Goal: Information Seeking & Learning: Compare options

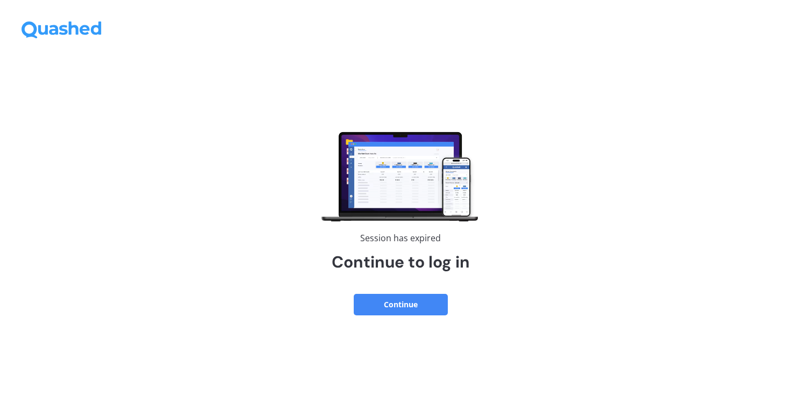
click at [405, 303] on button "Continue" at bounding box center [401, 305] width 94 height 22
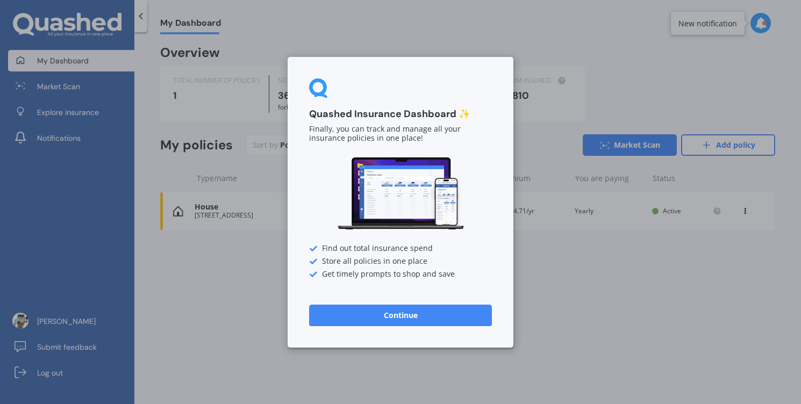
click at [426, 317] on button "Continue" at bounding box center [400, 315] width 183 height 22
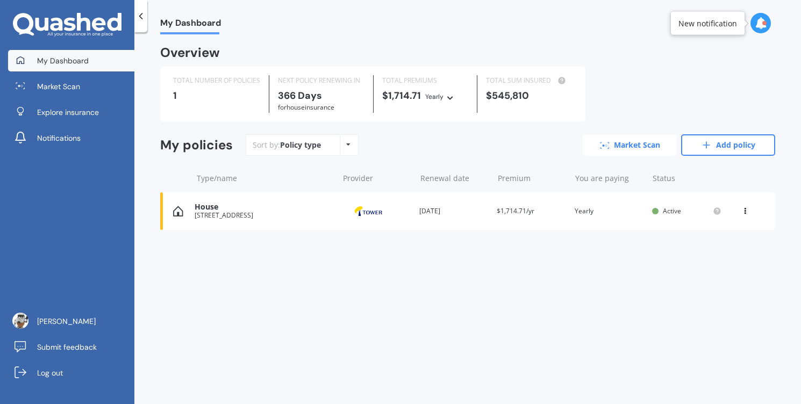
click at [633, 147] on link "Market Scan" at bounding box center [630, 145] width 94 height 22
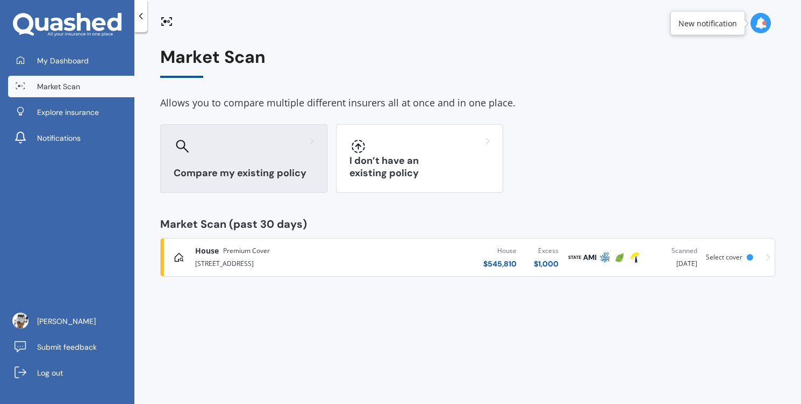
click at [236, 174] on h3 "Compare my existing policy" at bounding box center [244, 173] width 140 height 12
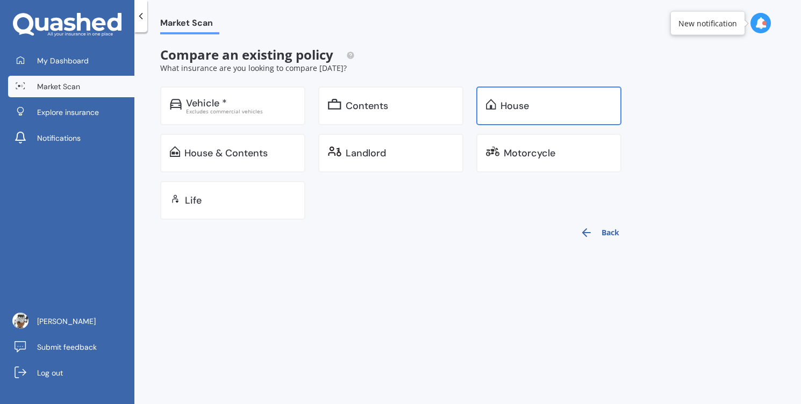
click at [517, 110] on div "House" at bounding box center [515, 106] width 29 height 11
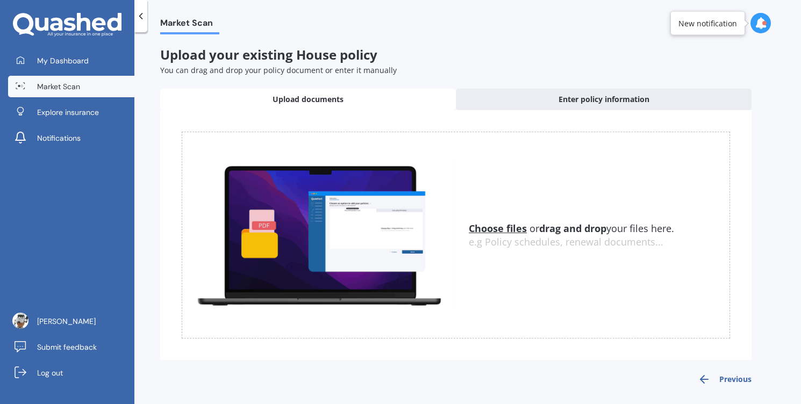
click at [493, 227] on u "Choose files" at bounding box center [498, 228] width 58 height 13
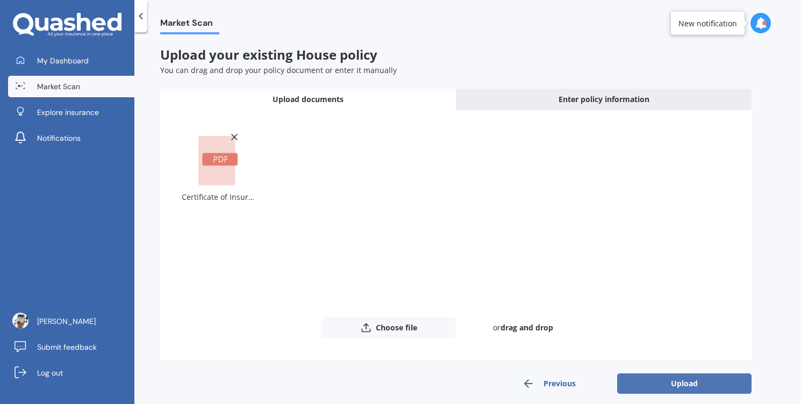
click at [675, 384] on button "Upload" at bounding box center [684, 384] width 134 height 20
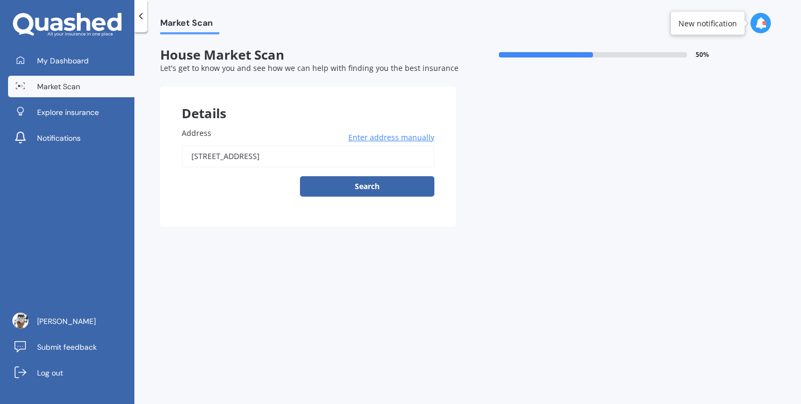
click at [322, 159] on input "[STREET_ADDRESS]" at bounding box center [308, 156] width 253 height 23
type input "[STREET_ADDRESS]"
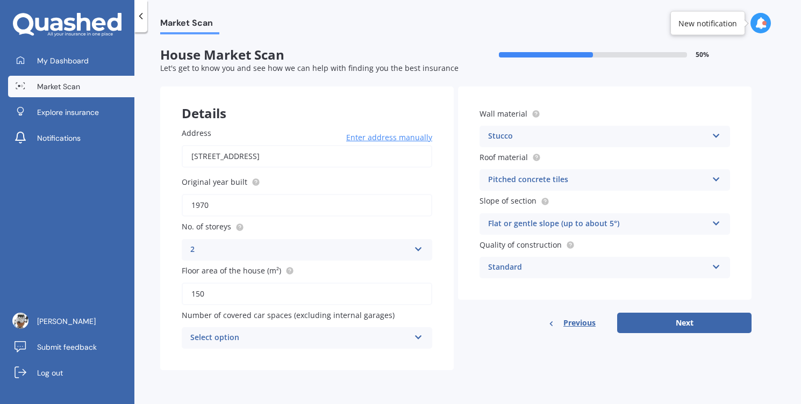
click at [417, 251] on icon at bounding box center [418, 248] width 9 height 8
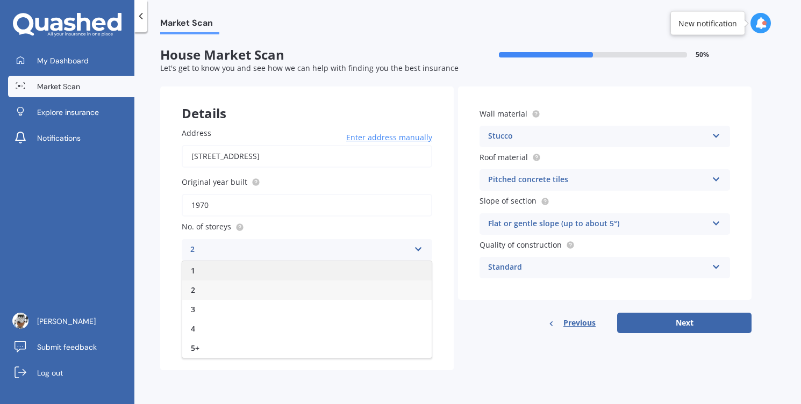
click at [302, 268] on div "1" at bounding box center [307, 270] width 250 height 19
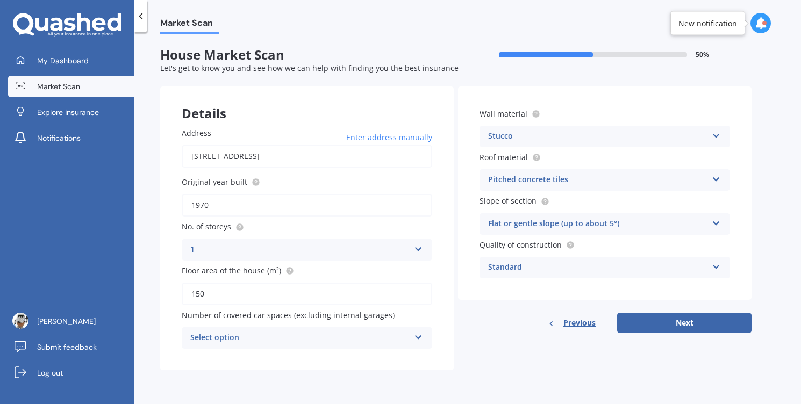
click at [421, 339] on icon at bounding box center [418, 336] width 9 height 8
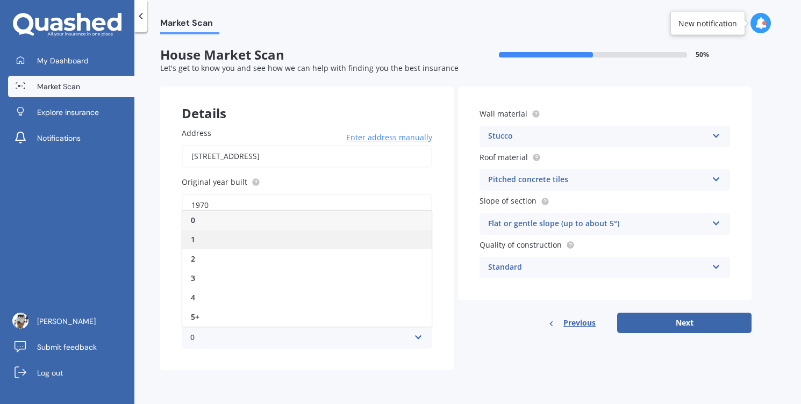
click at [243, 242] on div "1" at bounding box center [307, 239] width 250 height 19
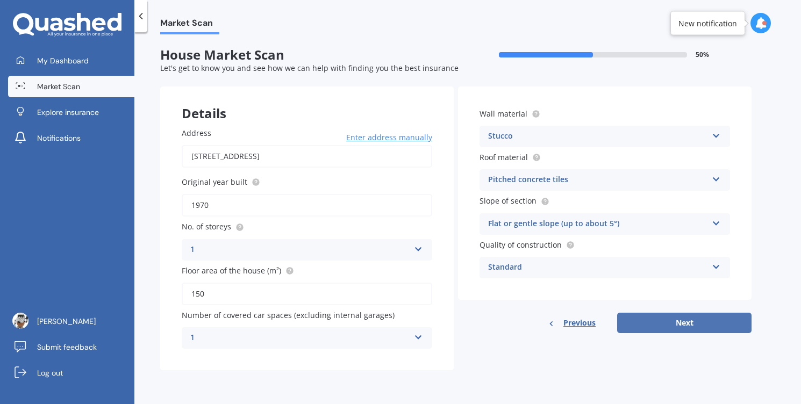
click at [684, 327] on button "Next" at bounding box center [684, 323] width 134 height 20
select select "25"
select select "05"
select select "1970"
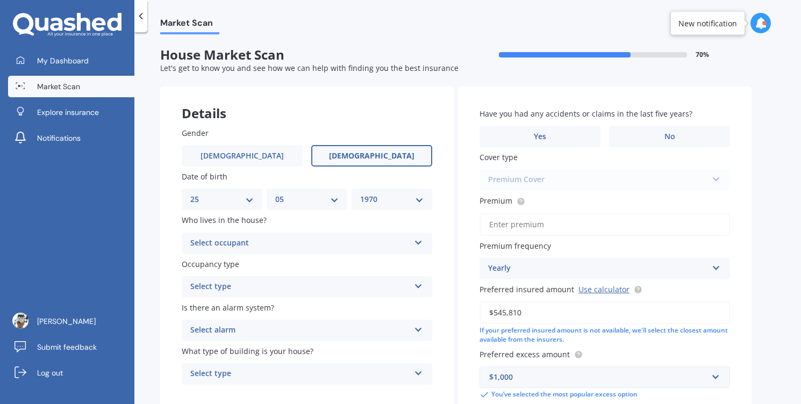
click at [265, 243] on div "Select occupant" at bounding box center [299, 243] width 219 height 13
click at [247, 271] on div "Owner" at bounding box center [307, 264] width 250 height 19
click at [255, 290] on div "Select type" at bounding box center [299, 287] width 219 height 13
click at [250, 307] on div "Permanent" at bounding box center [307, 307] width 250 height 19
click at [245, 154] on span "[DEMOGRAPHIC_DATA]" at bounding box center [243, 156] width 86 height 9
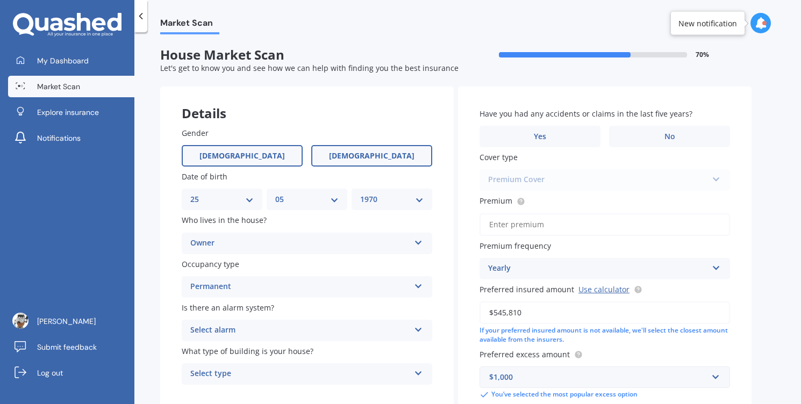
click at [0, 0] on input "[DEMOGRAPHIC_DATA]" at bounding box center [0, 0] width 0 height 0
click at [246, 204] on select "DD 01 02 03 04 05 06 07 08 09 10 11 12 13 14 15 16 17 18 19 20 21 22 23 24 25 2…" at bounding box center [221, 200] width 63 height 12
select select "13"
click at [190, 194] on select "DD 01 02 03 04 05 06 07 08 09 10 11 12 13 14 15 16 17 18 19 20 21 22 23 24 25 2…" at bounding box center [221, 200] width 63 height 12
click at [332, 203] on select "MM 01 02 03 04 05 06 07 08 09 10 11 12" at bounding box center [306, 200] width 63 height 12
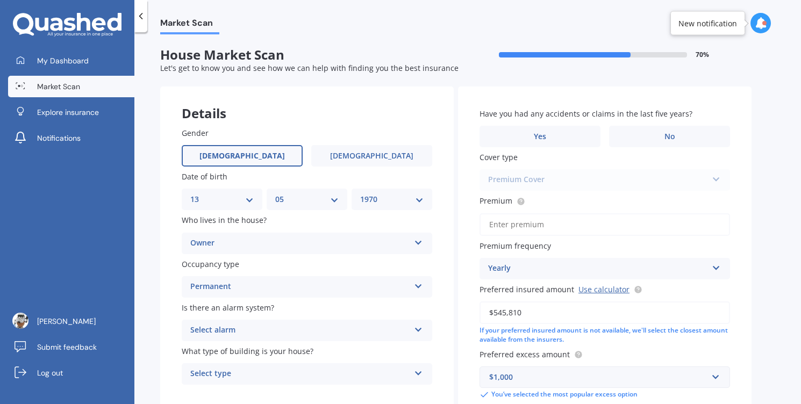
select select "04"
click at [275, 194] on select "MM 01 02 03 04 05 06 07 08 09 10 11 12" at bounding box center [306, 200] width 63 height 12
click at [382, 201] on select "YYYY 2009 2008 2007 2006 2005 2004 2003 2002 2001 2000 1999 1998 1997 1996 1995…" at bounding box center [391, 200] width 63 height 12
select select "1973"
click at [360, 194] on select "YYYY 2009 2008 2007 2006 2005 2004 2003 2002 2001 2000 1999 1998 1997 1996 1995…" at bounding box center [391, 200] width 63 height 12
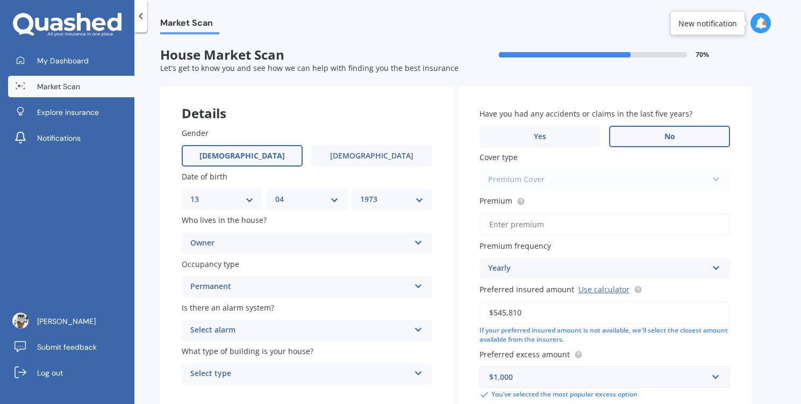
click at [657, 137] on label "No" at bounding box center [669, 137] width 121 height 22
click at [0, 0] on input "No" at bounding box center [0, 0] width 0 height 0
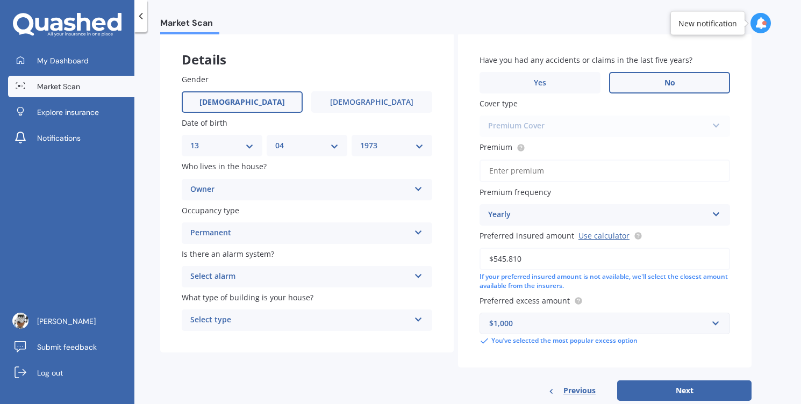
scroll to position [58, 0]
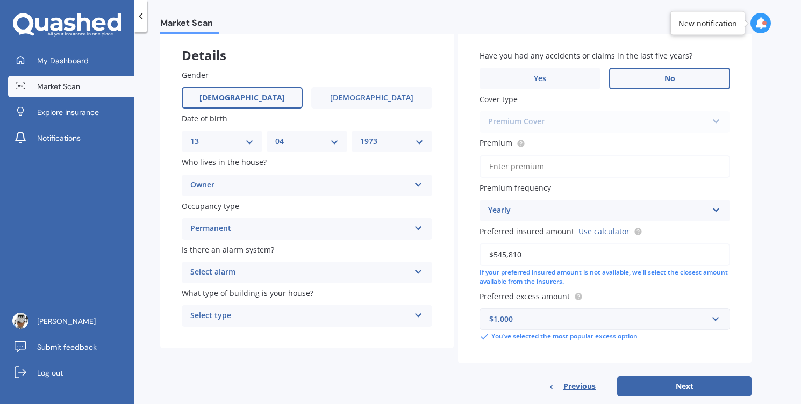
click at [718, 212] on icon at bounding box center [716, 208] width 9 height 8
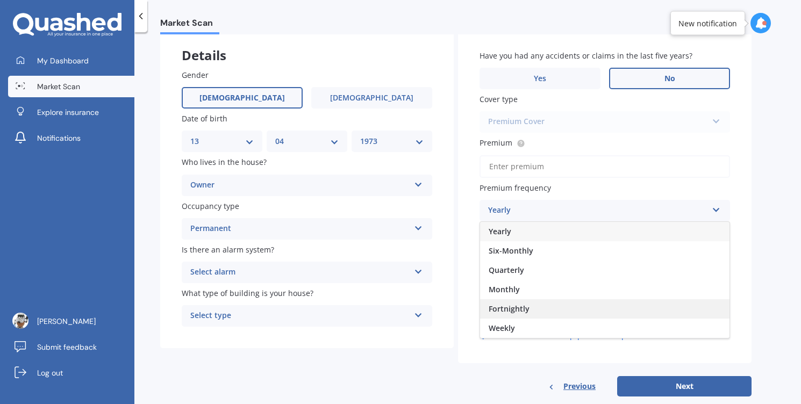
click at [515, 309] on span "Fortnightly" at bounding box center [509, 309] width 41 height 10
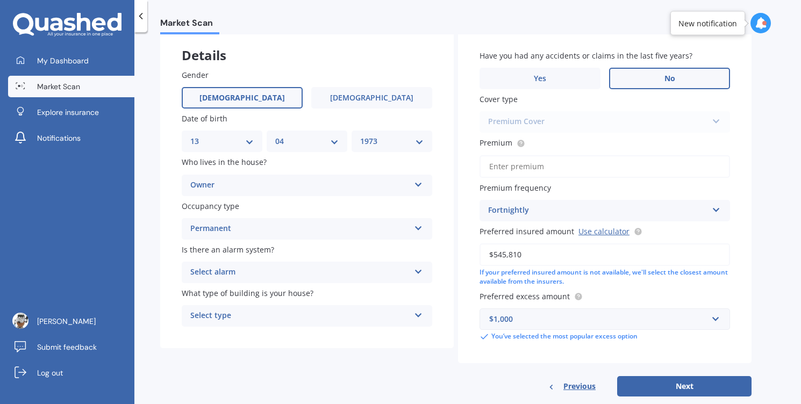
click at [418, 274] on icon at bounding box center [418, 270] width 9 height 8
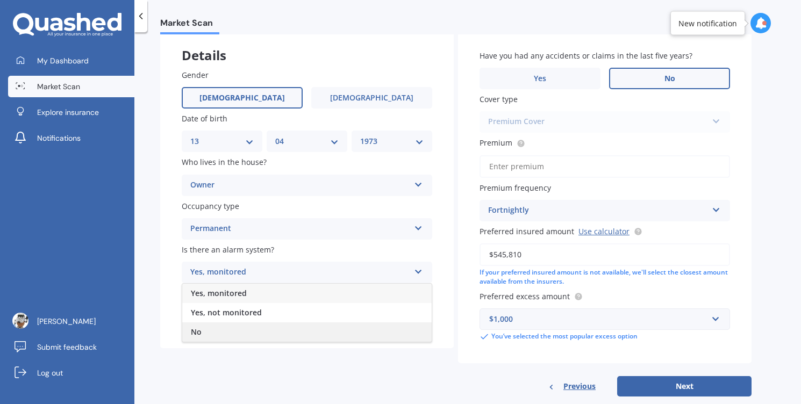
click at [305, 335] on div "No" at bounding box center [307, 332] width 250 height 19
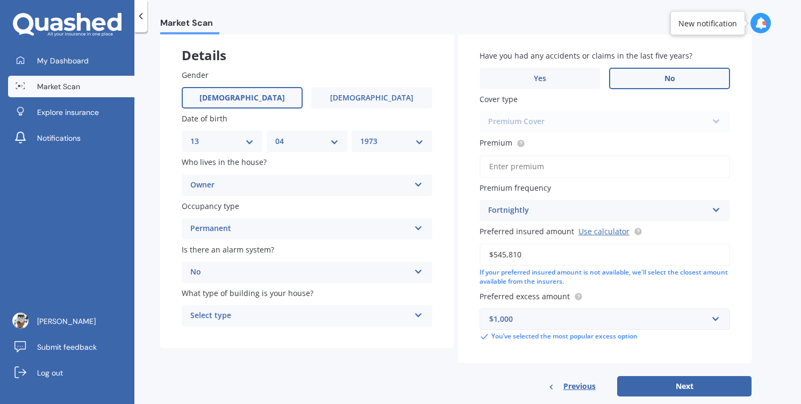
click at [420, 317] on icon at bounding box center [418, 314] width 9 height 8
click at [311, 341] on div "Freestanding" at bounding box center [307, 337] width 250 height 19
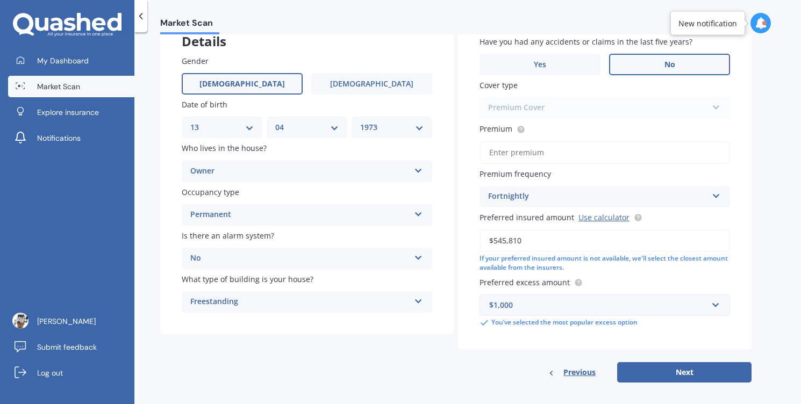
scroll to position [80, 0]
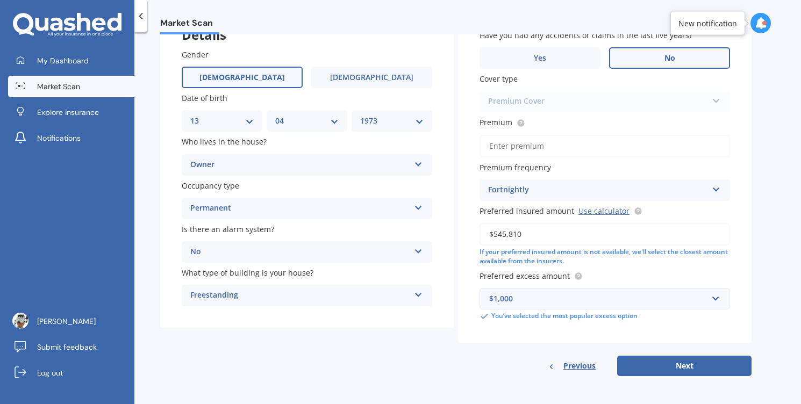
click at [528, 144] on input "Premium" at bounding box center [605, 146] width 251 height 23
click at [691, 367] on button "Next" at bounding box center [684, 366] width 134 height 20
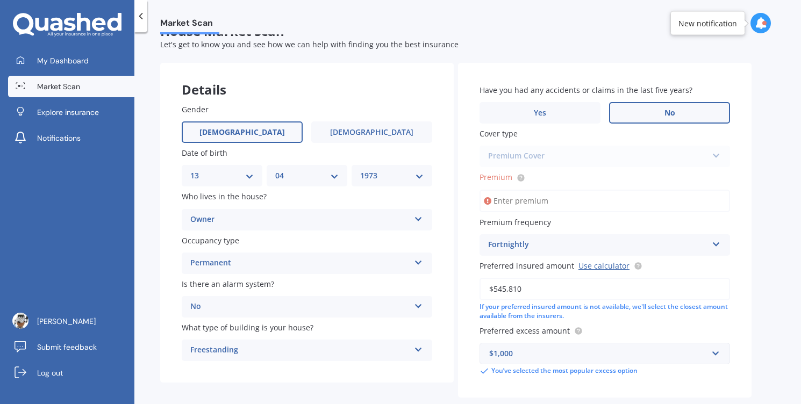
scroll to position [0, 0]
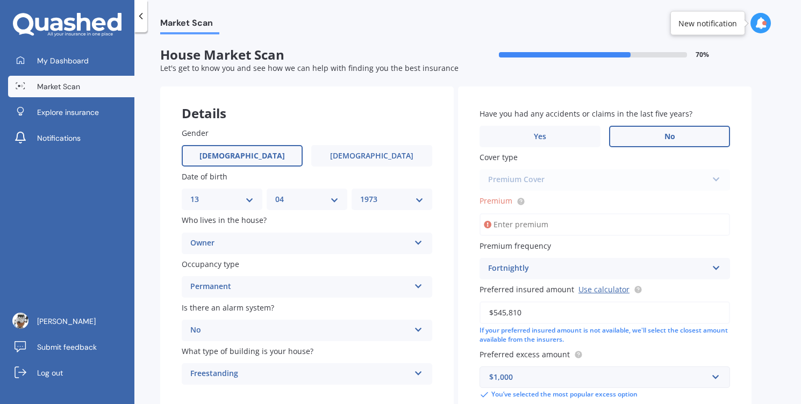
paste input "$1,714.71"
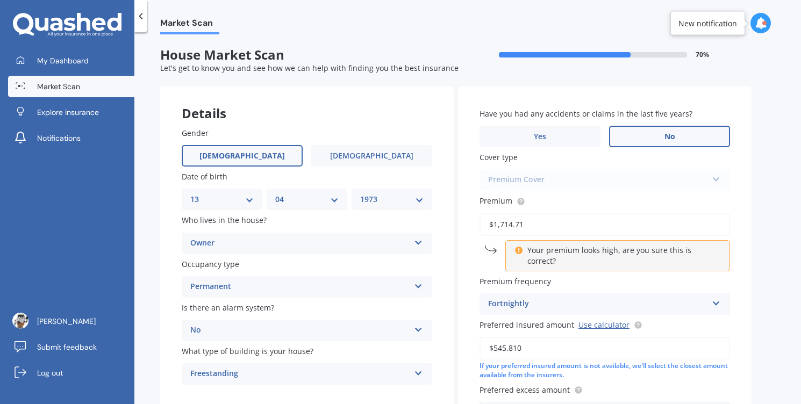
type input "$1,714.71"
click at [586, 305] on div "Fortnightly Yearly Six-Monthly Quarterly Monthly Fortnightly Weekly" at bounding box center [605, 305] width 251 height 22
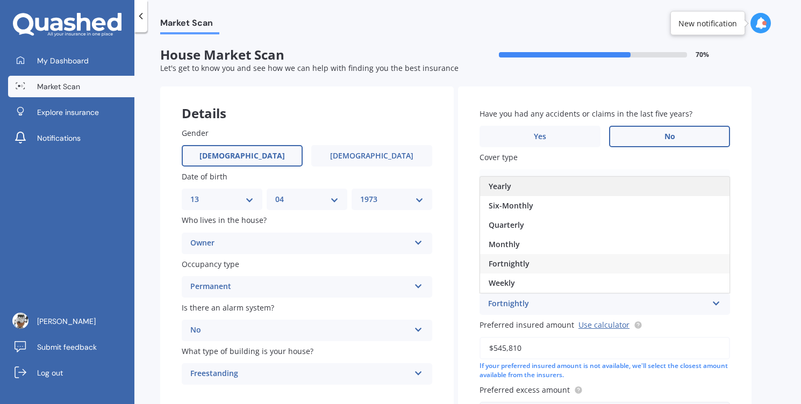
click at [510, 181] on span "Yearly" at bounding box center [500, 186] width 23 height 10
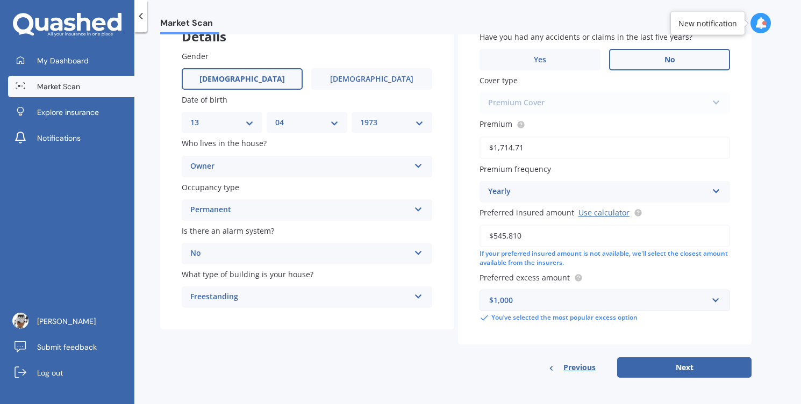
scroll to position [78, 0]
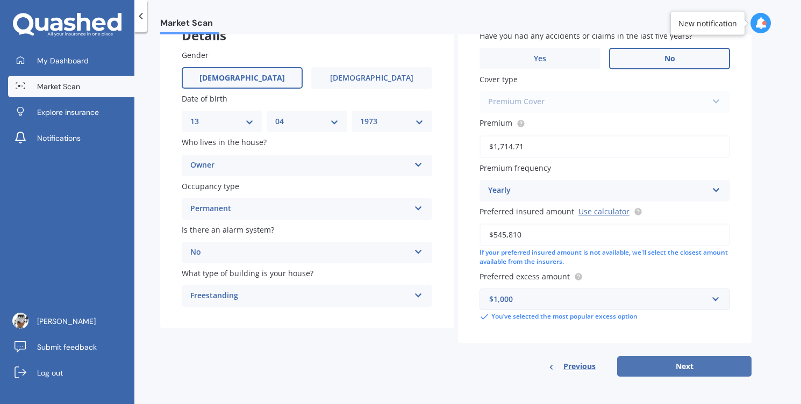
click at [681, 367] on button "Next" at bounding box center [684, 367] width 134 height 20
select select "13"
select select "04"
select select "1973"
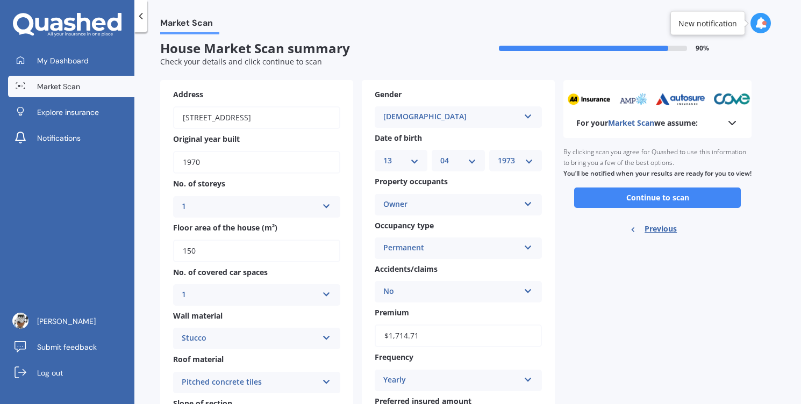
scroll to position [0, 0]
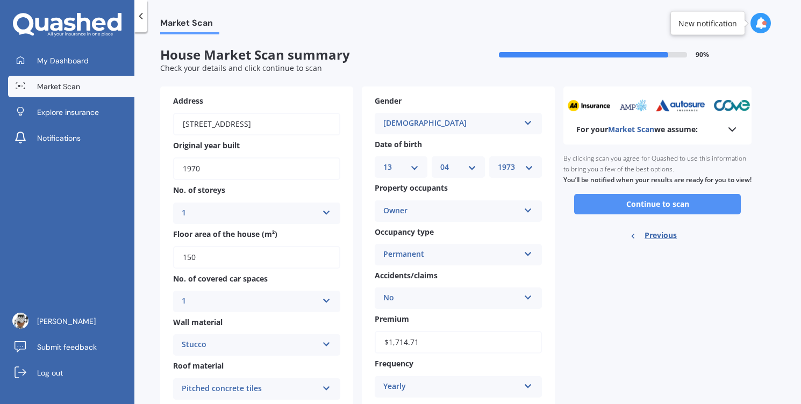
click at [652, 215] on button "Continue to scan" at bounding box center [657, 204] width 167 height 20
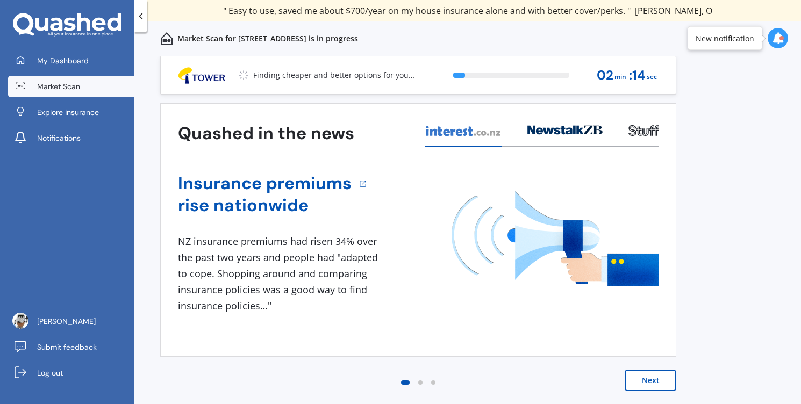
click at [651, 379] on button "Next" at bounding box center [651, 381] width 52 height 22
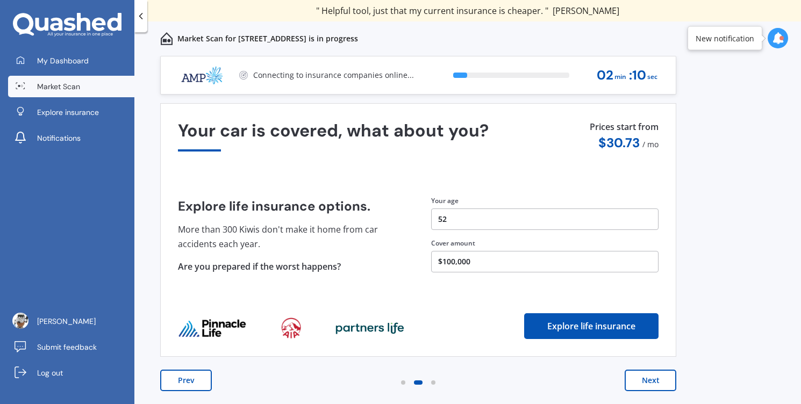
click at [651, 379] on button "Next" at bounding box center [651, 381] width 52 height 22
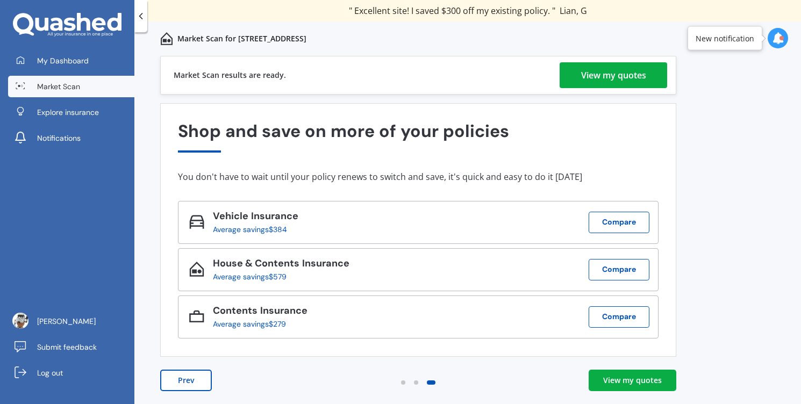
click at [614, 74] on div "View my quotes" at bounding box center [613, 75] width 65 height 26
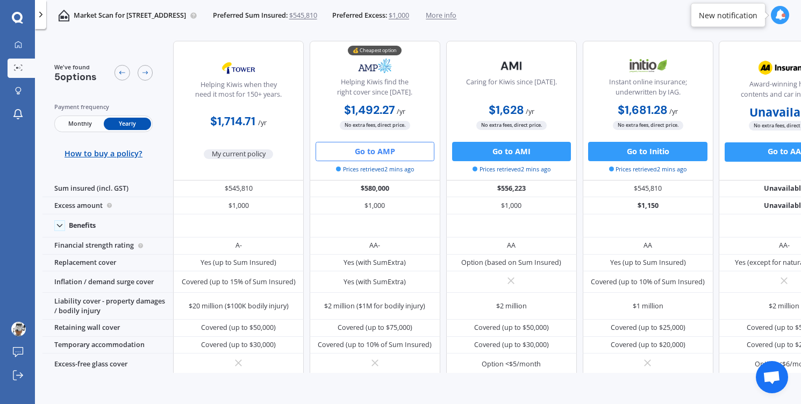
click at [376, 149] on button "Go to AMP" at bounding box center [375, 151] width 119 height 19
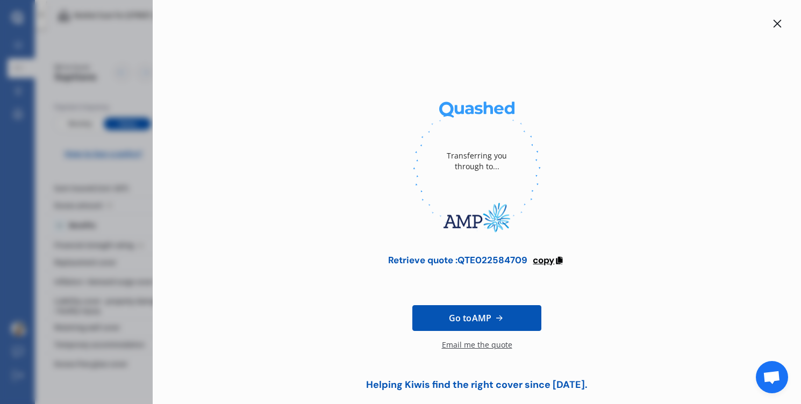
click at [542, 260] on span "copy" at bounding box center [544, 260] width 22 height 12
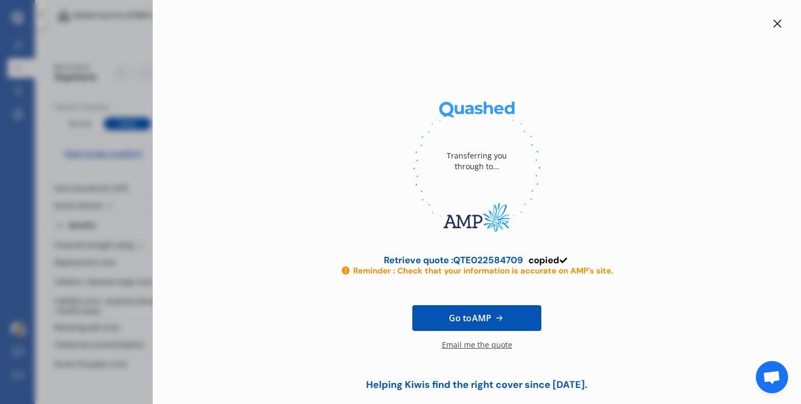
click at [773, 24] on icon at bounding box center [777, 23] width 9 height 9
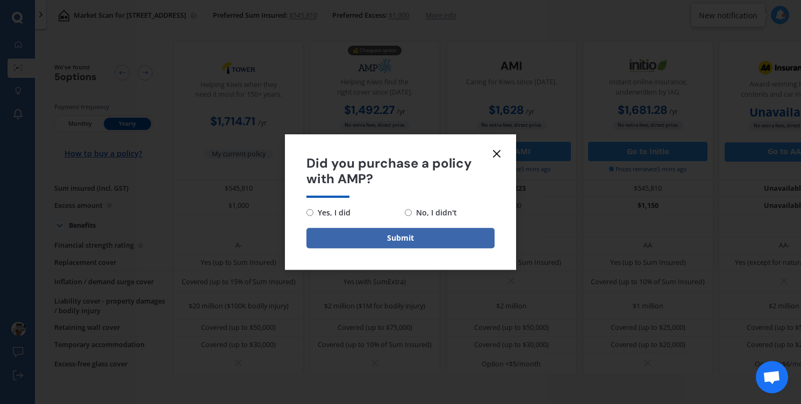
click at [497, 153] on line at bounding box center [497, 154] width 6 height 6
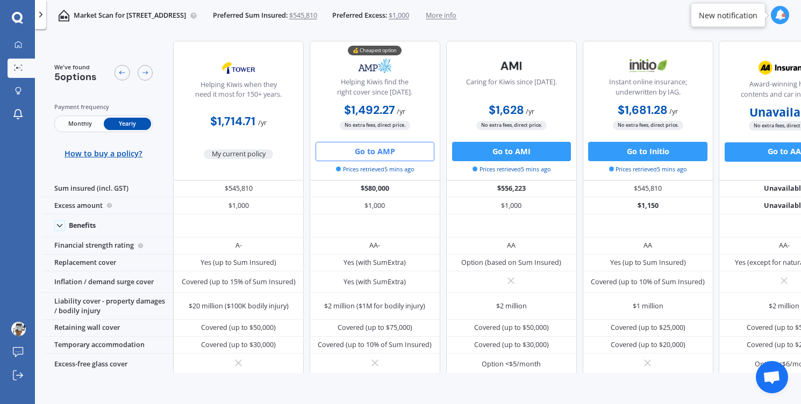
click at [43, 18] on icon at bounding box center [41, 15] width 10 height 10
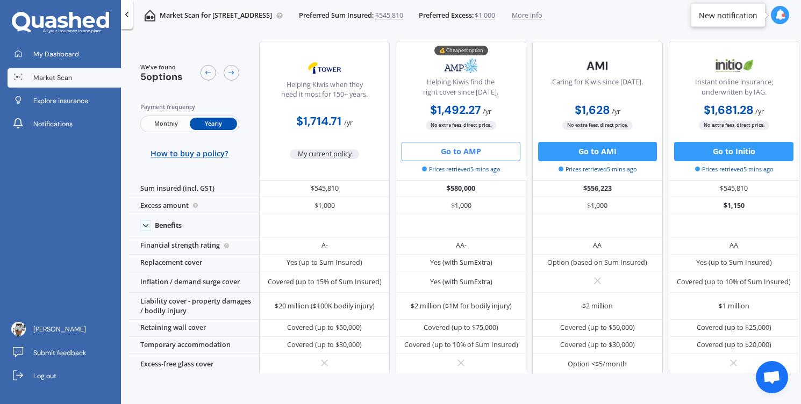
click at [54, 82] on span "Market Scan" at bounding box center [52, 78] width 39 height 10
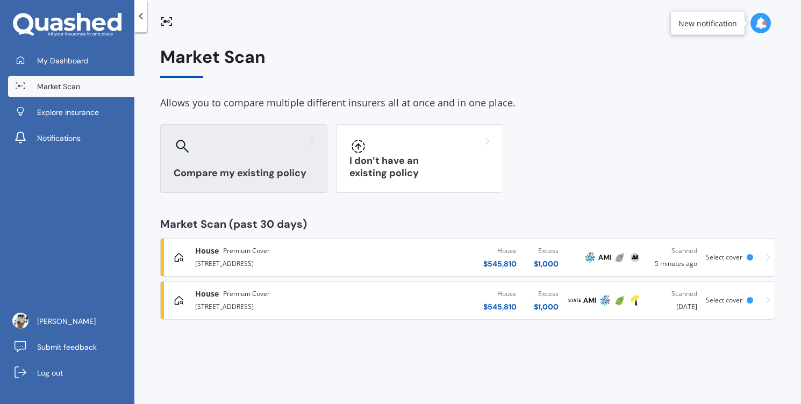
click at [282, 177] on h3 "Compare my existing policy" at bounding box center [244, 173] width 140 height 12
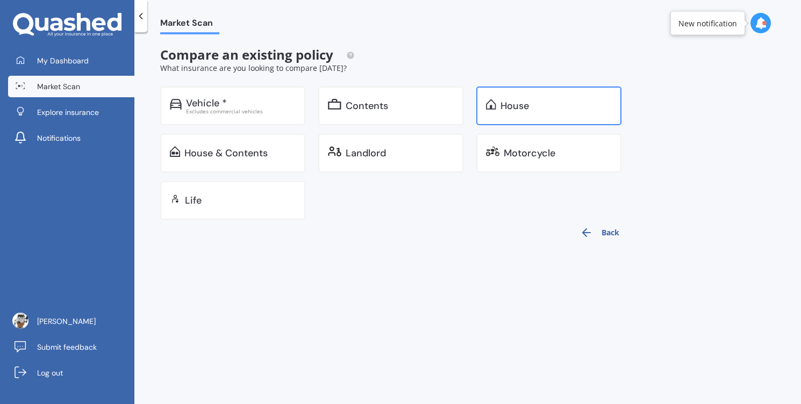
click at [521, 113] on div "House" at bounding box center [548, 106] width 145 height 39
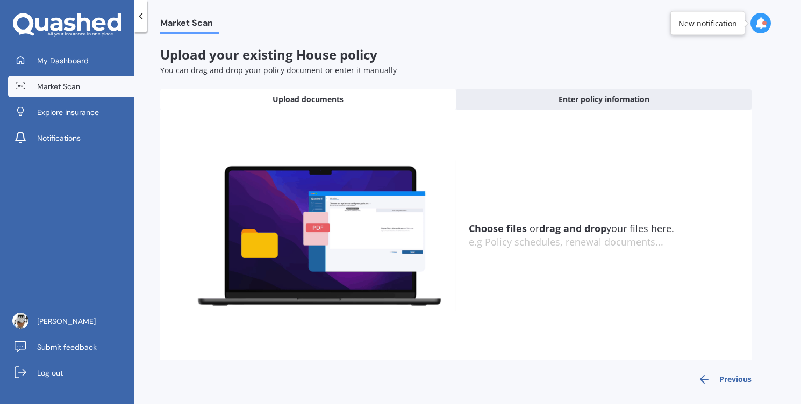
click at [501, 230] on u "Choose files" at bounding box center [498, 228] width 58 height 13
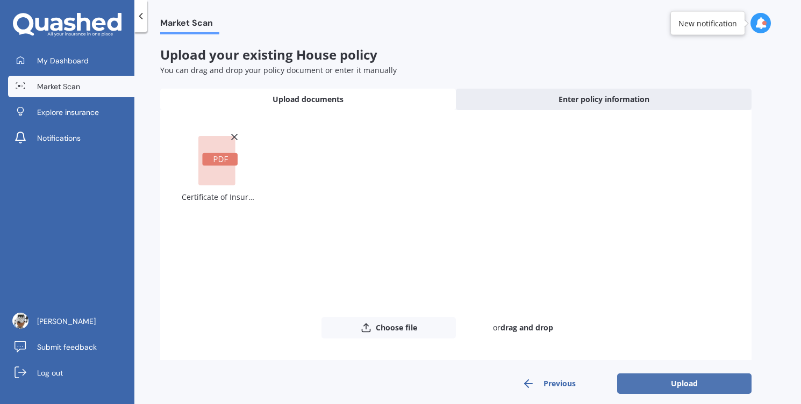
click at [674, 383] on button "Upload" at bounding box center [684, 384] width 134 height 20
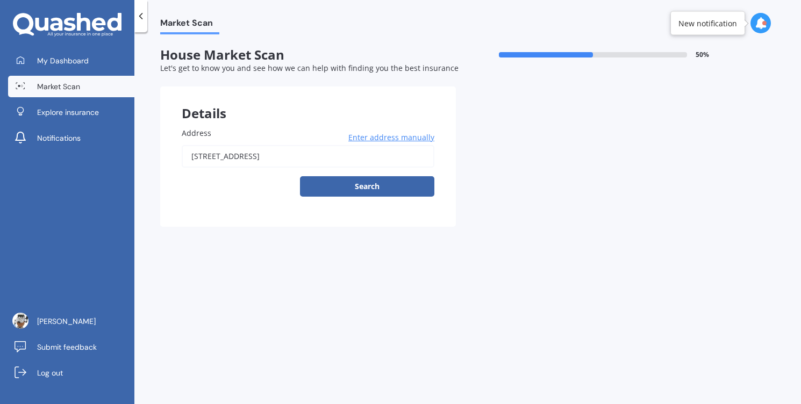
click at [323, 161] on input "[STREET_ADDRESS]" at bounding box center [308, 156] width 253 height 23
type input "[STREET_ADDRESS]"
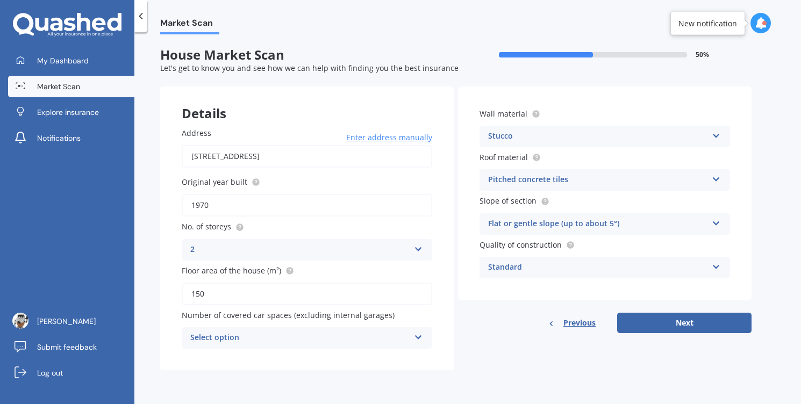
click at [284, 257] on div "2" at bounding box center [299, 250] width 219 height 13
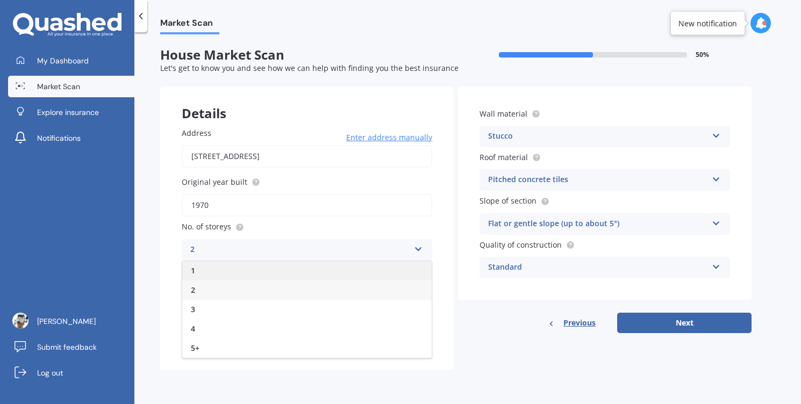
click at [252, 280] on div "1" at bounding box center [307, 270] width 250 height 19
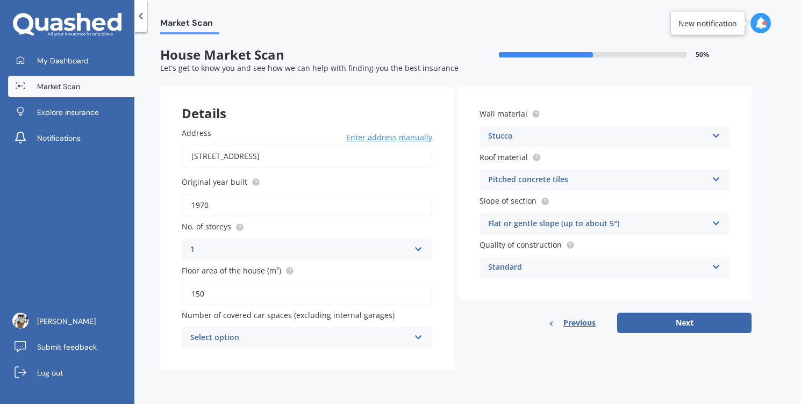
click at [259, 341] on div "Select option" at bounding box center [299, 338] width 219 height 13
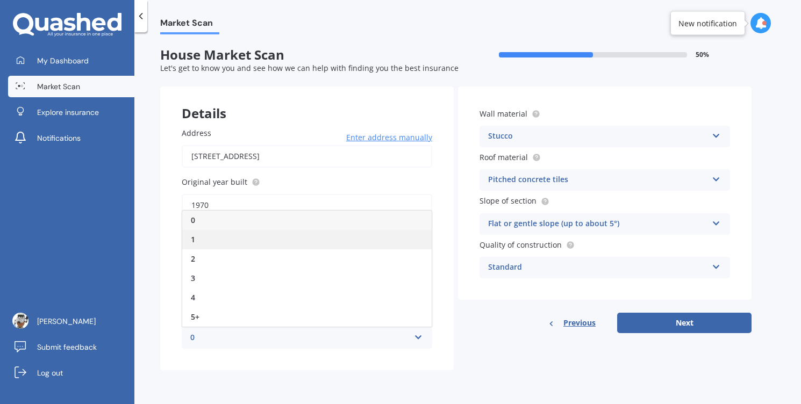
click at [213, 241] on div "1" at bounding box center [307, 239] width 250 height 19
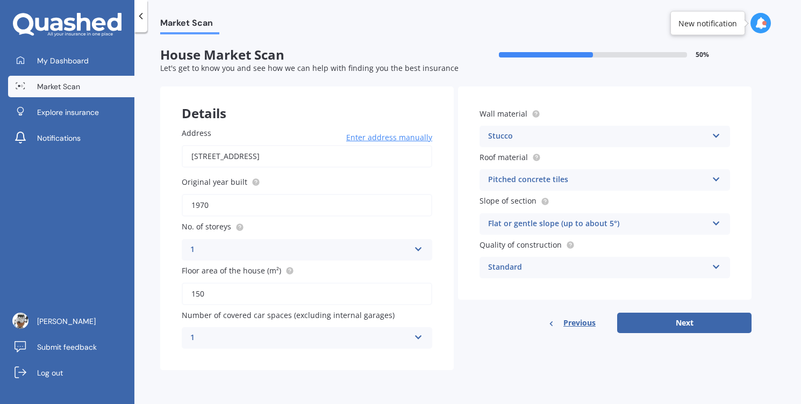
click at [237, 208] on input "1970" at bounding box center [307, 205] width 251 height 23
type input "1979"
click at [655, 327] on button "Next" at bounding box center [684, 323] width 134 height 20
select select "13"
select select "04"
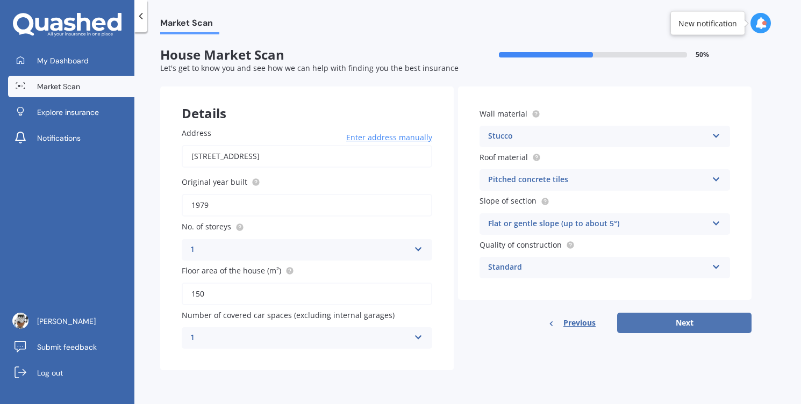
select select "1973"
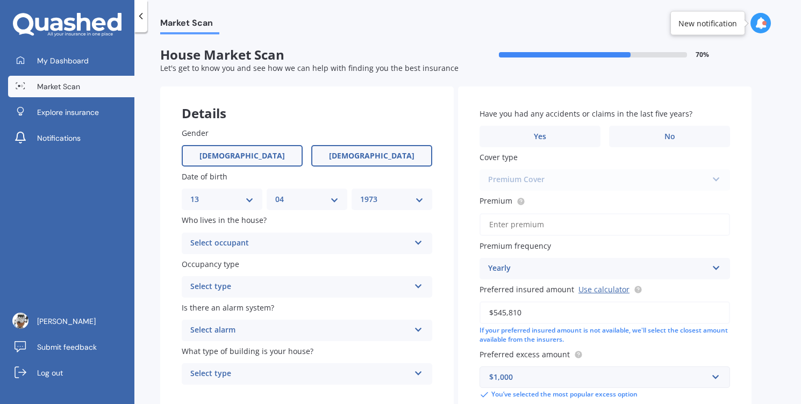
click at [350, 159] on label "[DEMOGRAPHIC_DATA]" at bounding box center [371, 156] width 121 height 22
click at [0, 0] on input "[DEMOGRAPHIC_DATA]" at bounding box center [0, 0] width 0 height 0
click at [248, 203] on select "DD 01 02 03 04 05 06 07 08 09 10 11 12 13 14 15 16 17 18 19 20 21 22 23 24 25 2…" at bounding box center [221, 200] width 63 height 12
select select "25"
click at [190, 194] on select "DD 01 02 03 04 05 06 07 08 09 10 11 12 13 14 15 16 17 18 19 20 21 22 23 24 25 2…" at bounding box center [221, 200] width 63 height 12
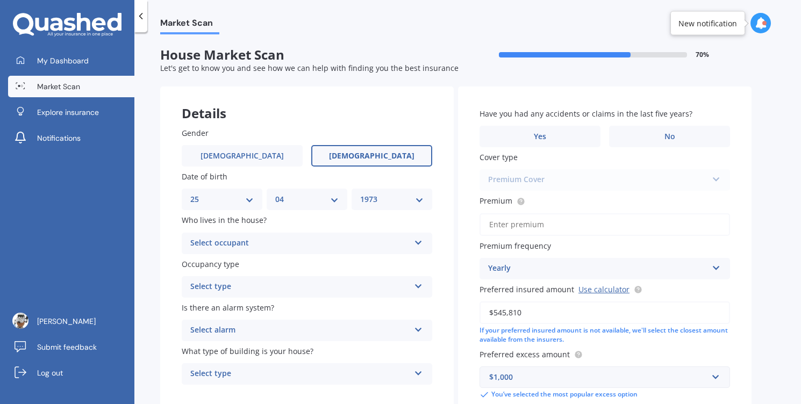
click at [333, 200] on select "MM 01 02 03 04 05 06 07 08 09 10 11 12" at bounding box center [306, 200] width 63 height 12
select select "05"
click at [275, 194] on select "MM 01 02 03 04 05 06 07 08 09 10 11 12" at bounding box center [306, 200] width 63 height 12
click at [387, 201] on select "YYYY 2009 2008 2007 2006 2005 2004 2003 2002 2001 2000 1999 1998 1997 1996 1995…" at bounding box center [391, 200] width 63 height 12
select select "1970"
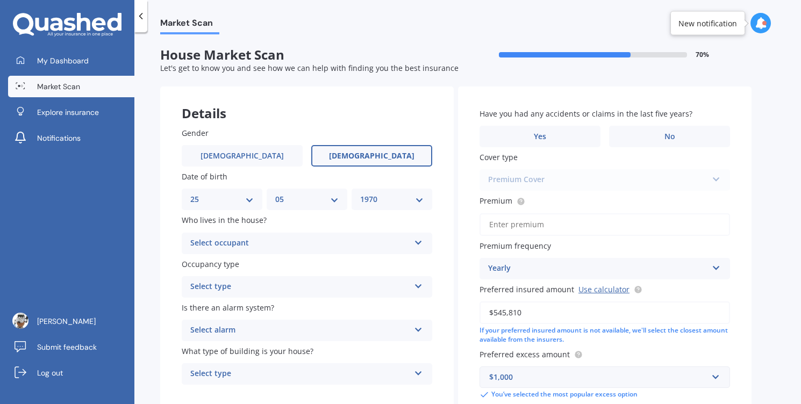
click at [360, 194] on select "YYYY 2009 2008 2007 2006 2005 2004 2003 2002 2001 2000 1999 1998 1997 1996 1995…" at bounding box center [391, 200] width 63 height 12
click at [326, 244] on div "Select occupant" at bounding box center [299, 243] width 219 height 13
click at [237, 264] on div "Owner" at bounding box center [307, 264] width 250 height 19
click at [253, 293] on div "Select type" at bounding box center [299, 287] width 219 height 13
click at [233, 308] on div "Permanent" at bounding box center [307, 307] width 250 height 19
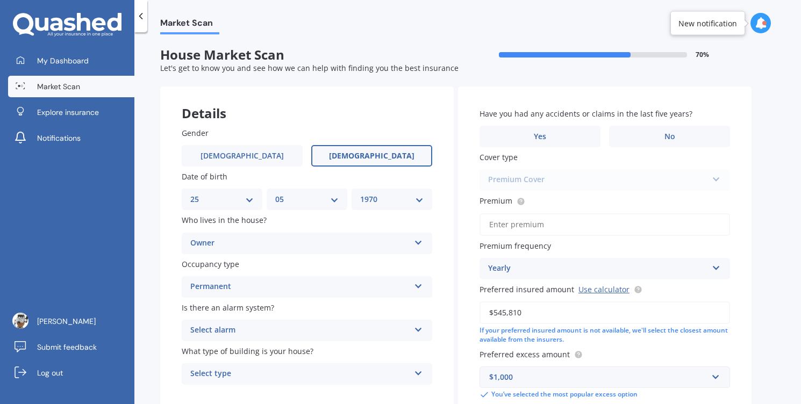
click at [266, 332] on div "Select alarm" at bounding box center [299, 330] width 219 height 13
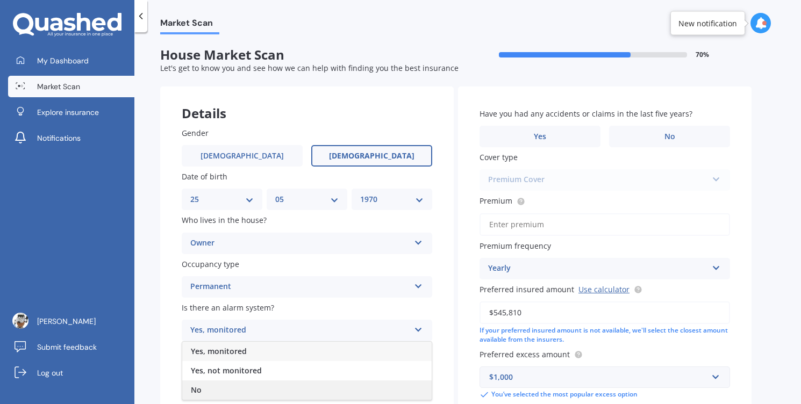
click at [220, 392] on div "No" at bounding box center [307, 390] width 250 height 19
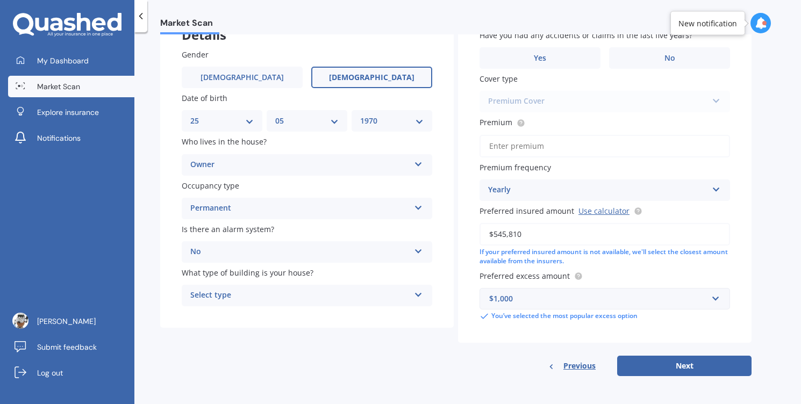
scroll to position [80, 0]
click at [225, 294] on div "Select type" at bounding box center [299, 295] width 219 height 13
click at [225, 317] on span "Freestanding" at bounding box center [215, 316] width 48 height 10
click at [539, 144] on input "Premium" at bounding box center [605, 146] width 251 height 23
click at [528, 144] on input "Premium" at bounding box center [605, 146] width 251 height 23
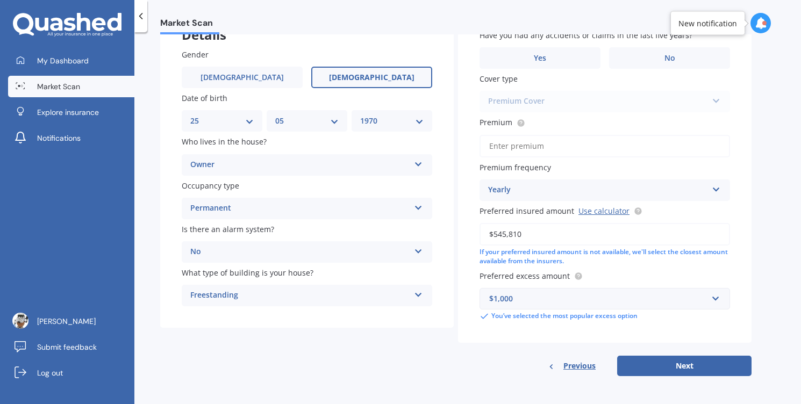
paste input "$1,714.71"
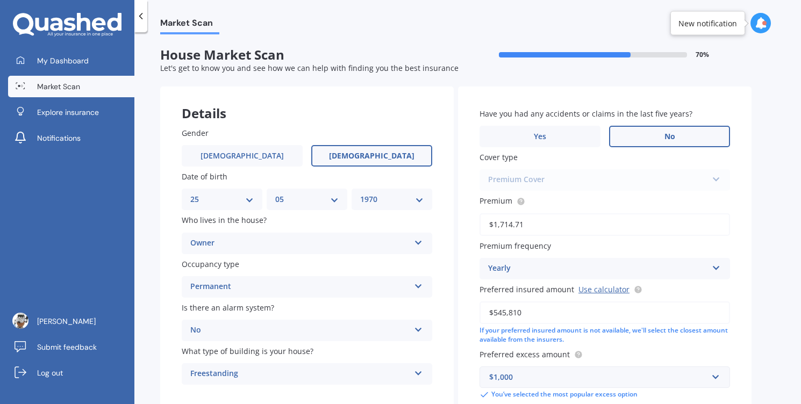
type input "$1,714.71"
click at [671, 138] on span "No" at bounding box center [670, 136] width 11 height 9
click at [0, 0] on input "No" at bounding box center [0, 0] width 0 height 0
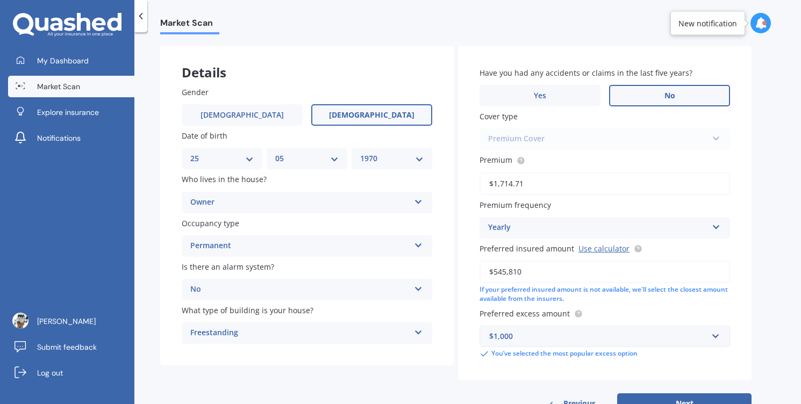
scroll to position [42, 0]
click at [662, 97] on label "No" at bounding box center [669, 94] width 121 height 22
click at [0, 0] on input "No" at bounding box center [0, 0] width 0 height 0
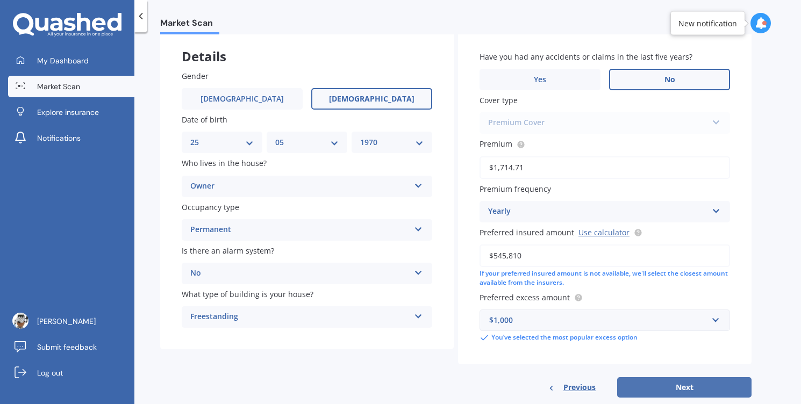
scroll to position [77, 0]
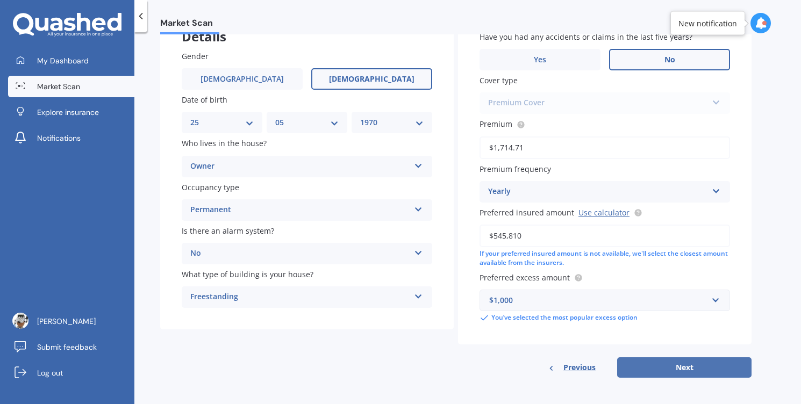
click at [682, 374] on button "Next" at bounding box center [684, 368] width 134 height 20
select select "25"
select select "05"
select select "1970"
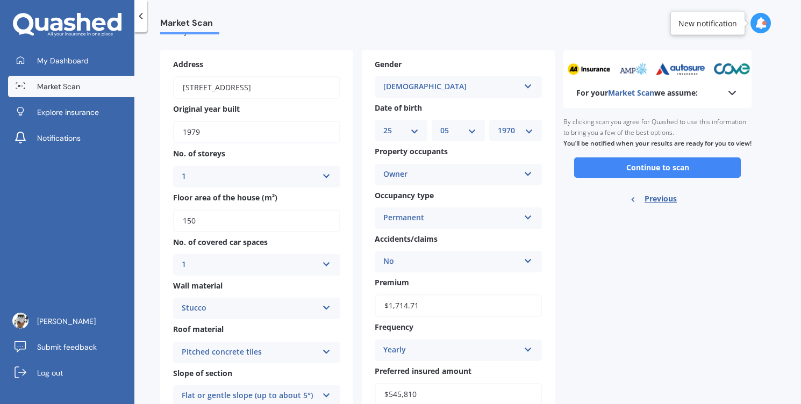
scroll to position [33, 0]
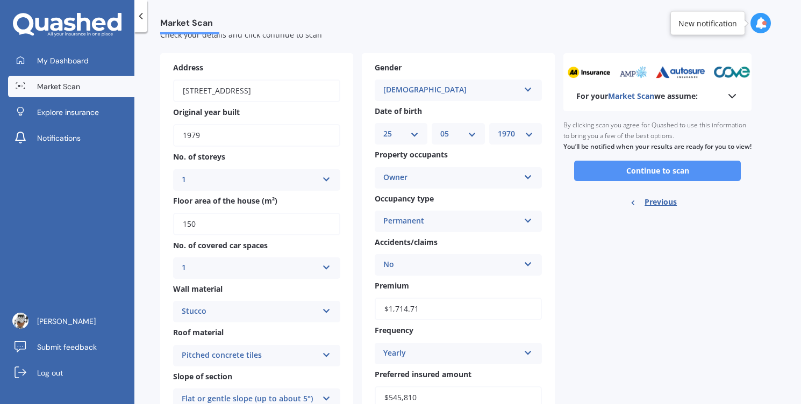
click at [650, 181] on button "Continue to scan" at bounding box center [657, 171] width 167 height 20
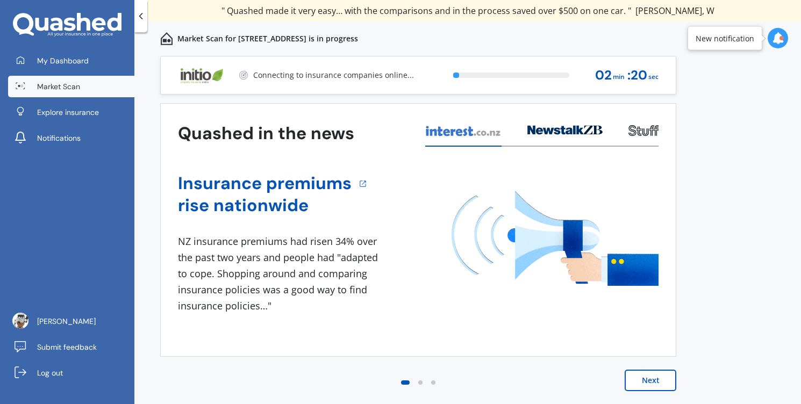
click at [655, 384] on button "Next" at bounding box center [651, 381] width 52 height 22
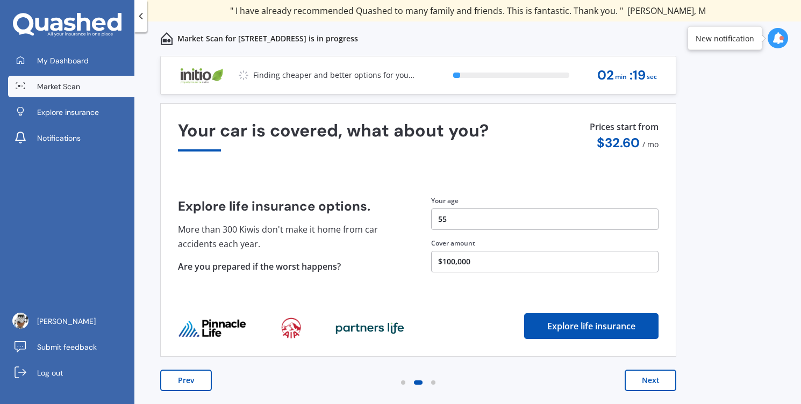
click at [655, 384] on button "Next" at bounding box center [651, 381] width 52 height 22
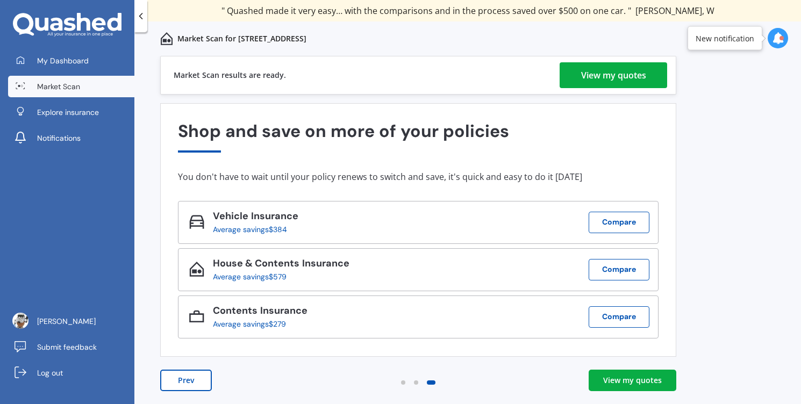
click at [598, 79] on div "View my quotes" at bounding box center [613, 75] width 65 height 26
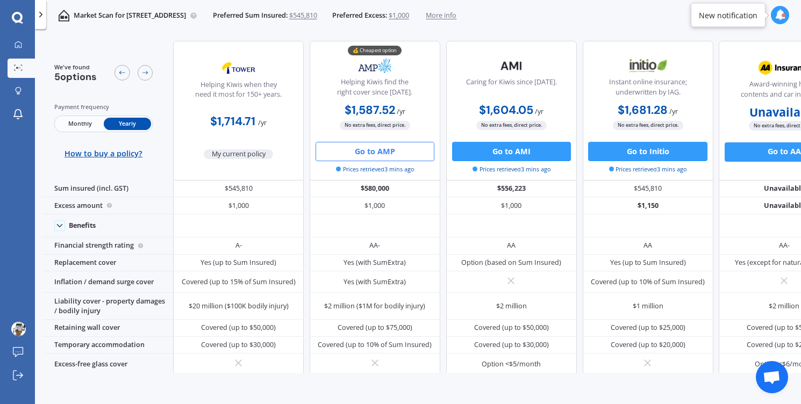
click at [378, 151] on button "Go to AMP" at bounding box center [375, 151] width 119 height 19
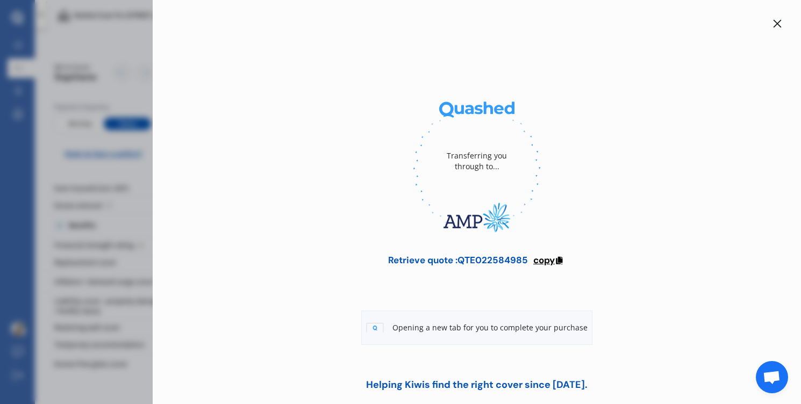
click at [547, 261] on span "copy" at bounding box center [544, 260] width 22 height 12
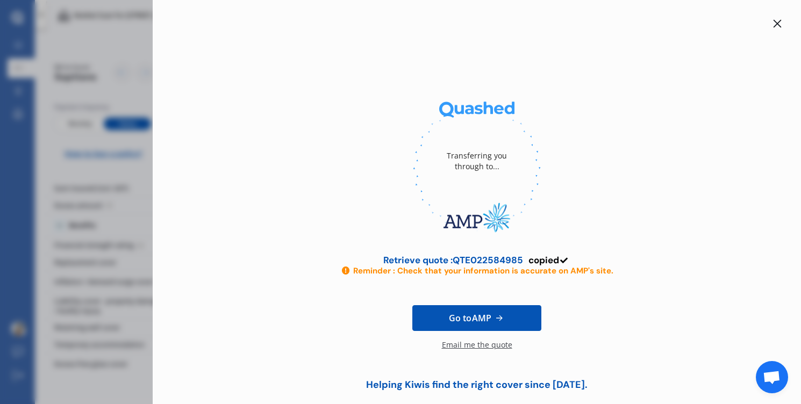
click at [773, 23] on icon at bounding box center [777, 23] width 9 height 9
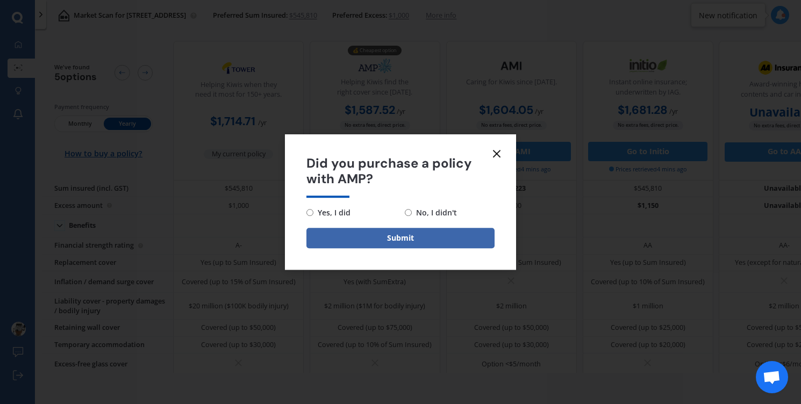
click at [497, 155] on icon at bounding box center [496, 153] width 13 height 13
